Goal: Go to known website: Access a specific website the user already knows

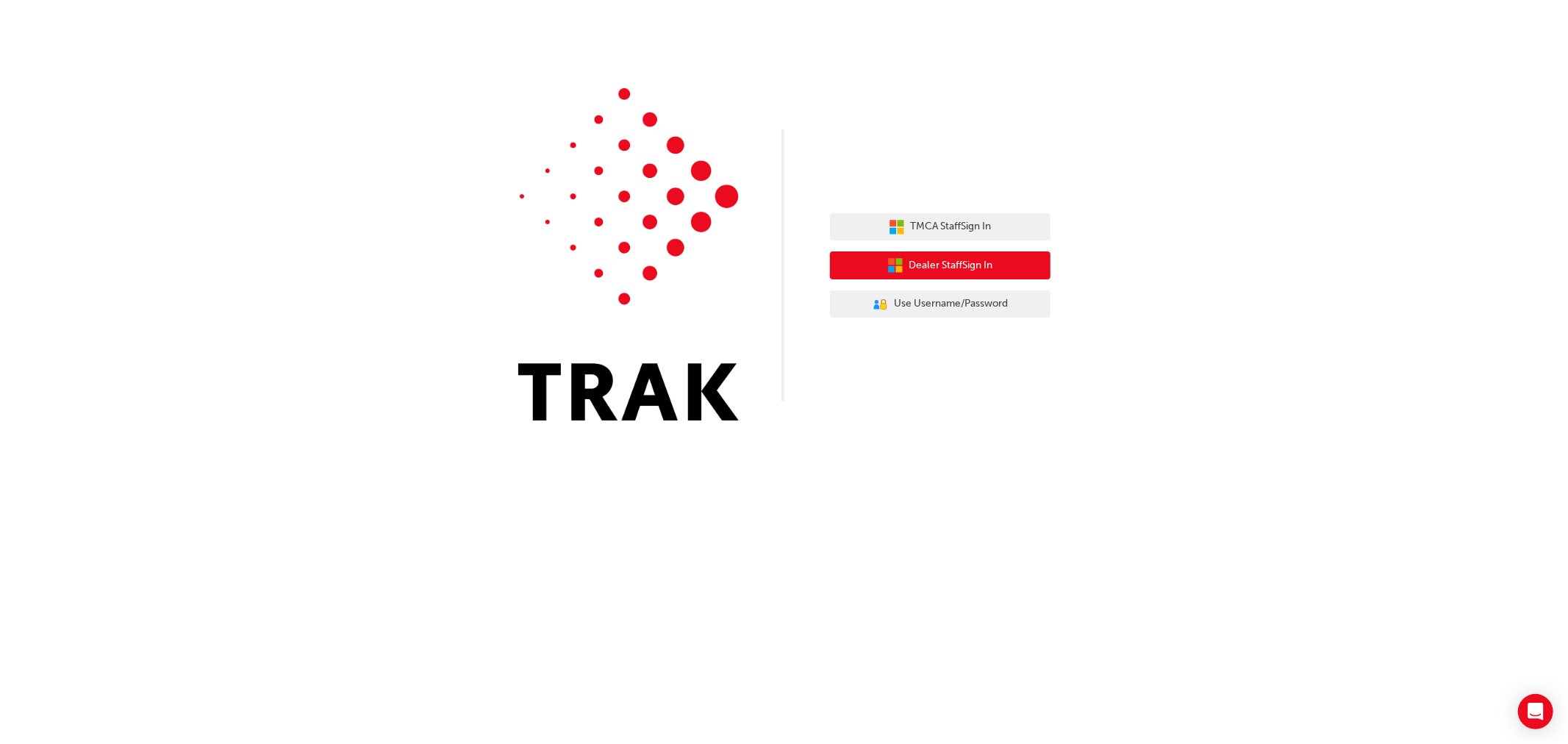
click at [976, 259] on span "Dealer Staff Sign In" at bounding box center [951, 265] width 84 height 17
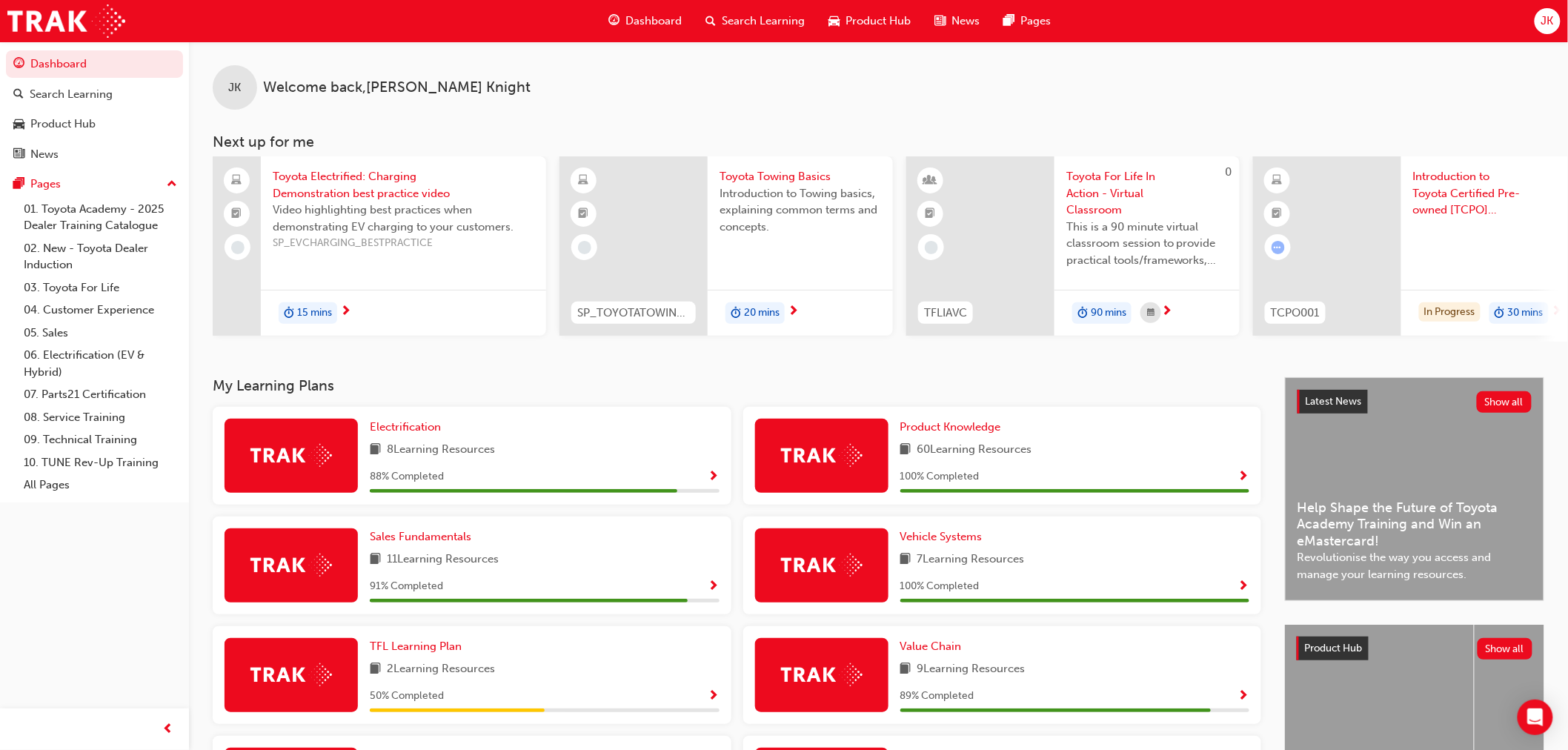
drag, startPoint x: 570, startPoint y: 346, endPoint x: 658, endPoint y: 346, distance: 88.0
click at [658, 342] on div "Toyota Electrified: Charging Demonstration best practice video Video highlighti…" at bounding box center [890, 249] width 1356 height 185
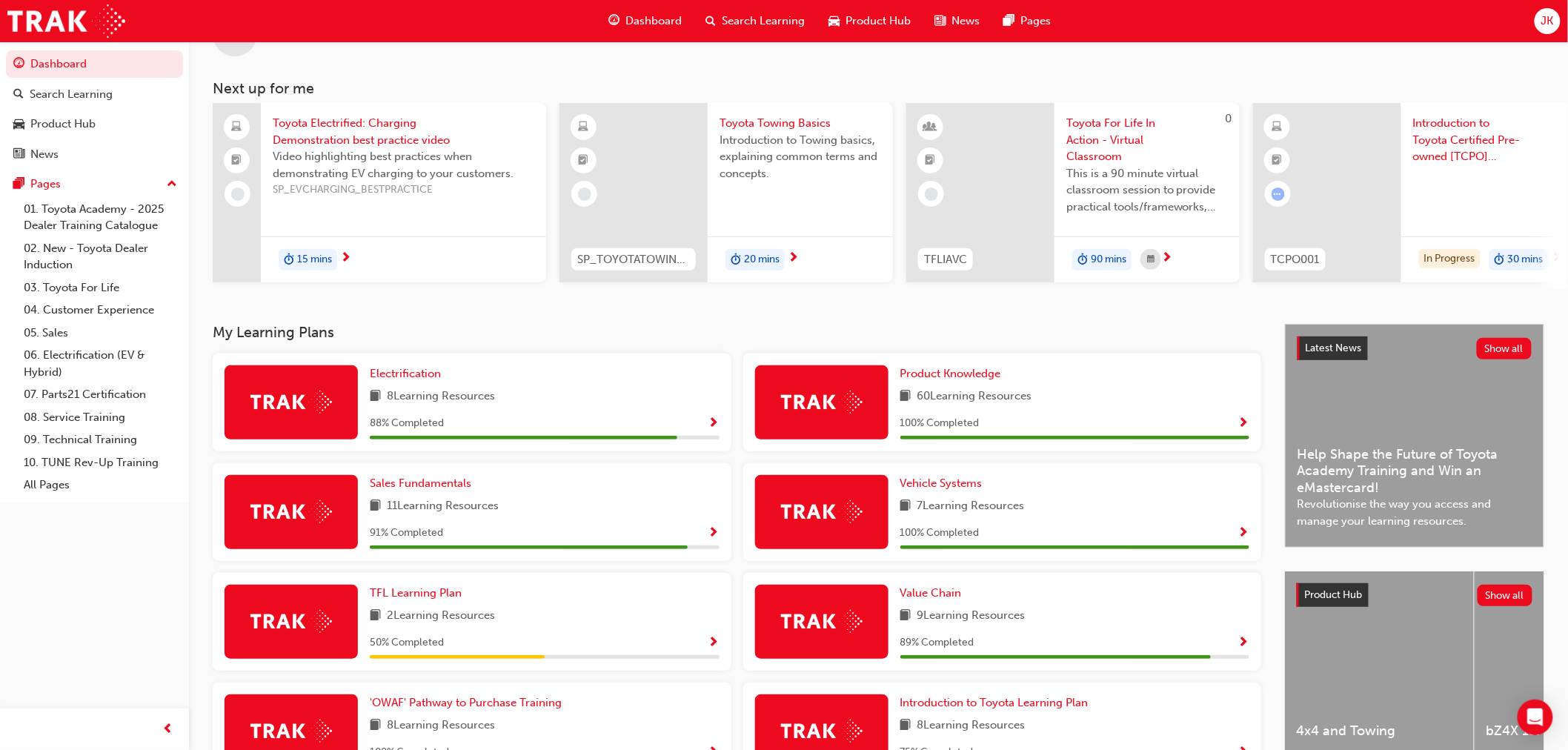
scroll to position [82, 0]
